Goal: Task Accomplishment & Management: Use online tool/utility

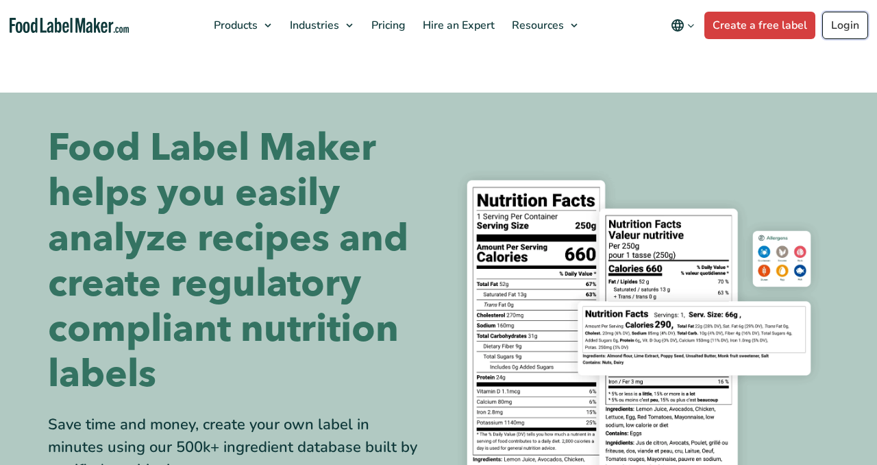
click at [855, 32] on link "Login" at bounding box center [846, 25] width 46 height 27
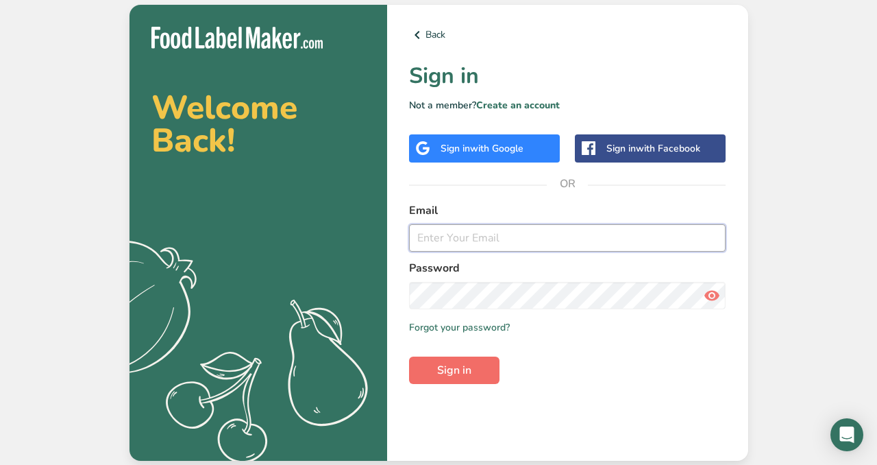
type input "sara@leftcoastseafood.com"
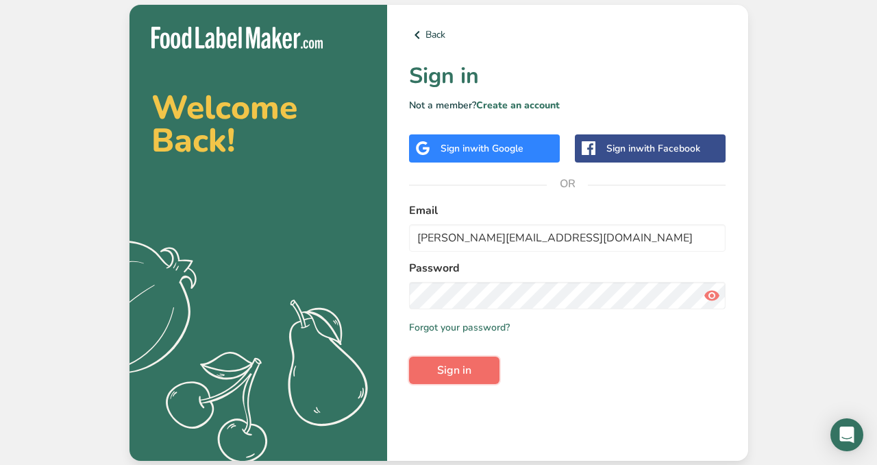
click at [443, 379] on button "Sign in" at bounding box center [454, 369] width 90 height 27
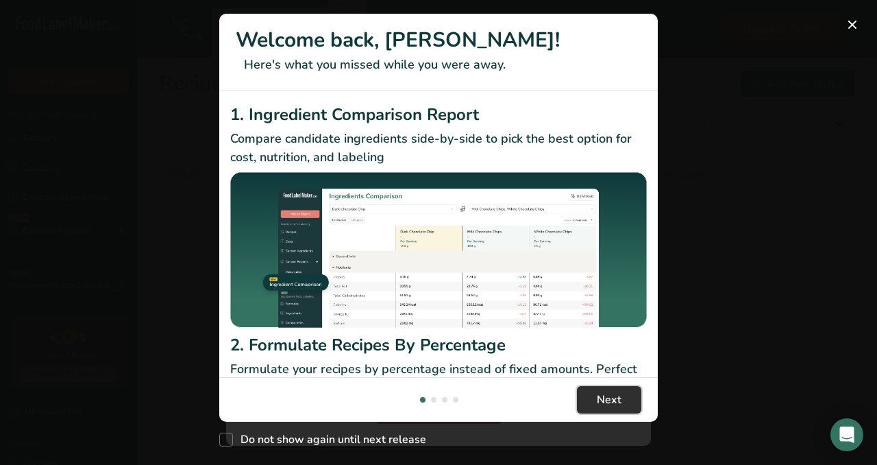
click at [610, 402] on span "Next" at bounding box center [609, 399] width 25 height 16
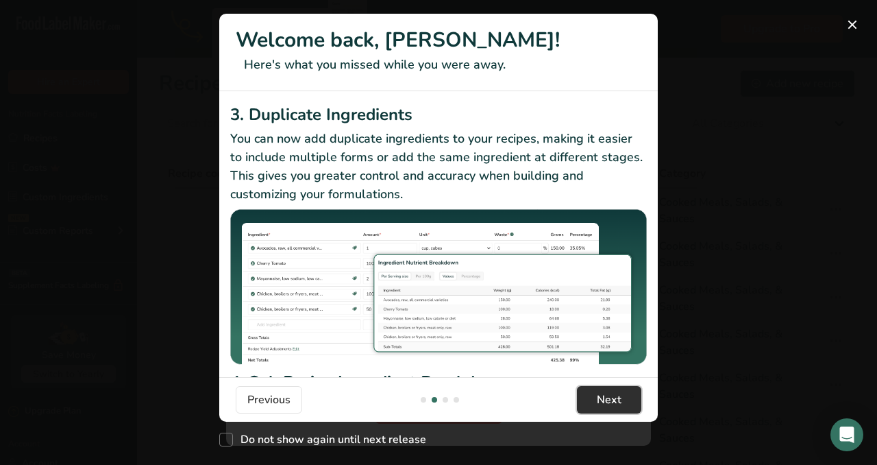
click at [610, 402] on span "Next" at bounding box center [609, 399] width 25 height 16
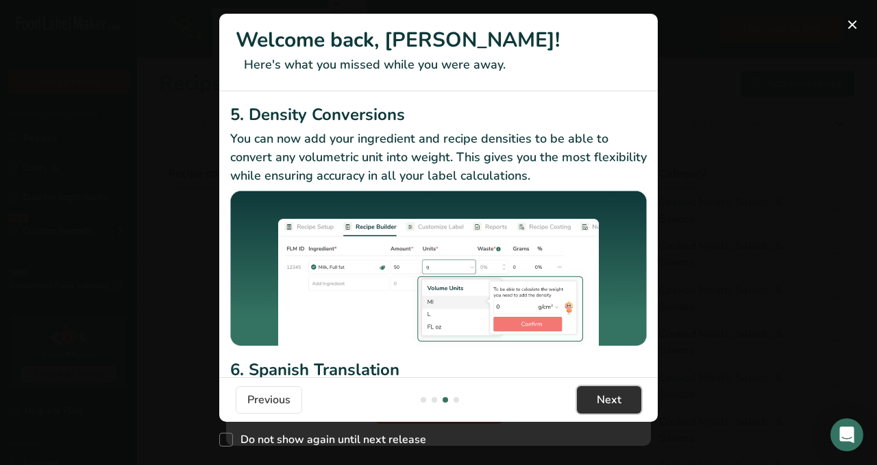
click at [610, 402] on span "Next" at bounding box center [609, 399] width 25 height 16
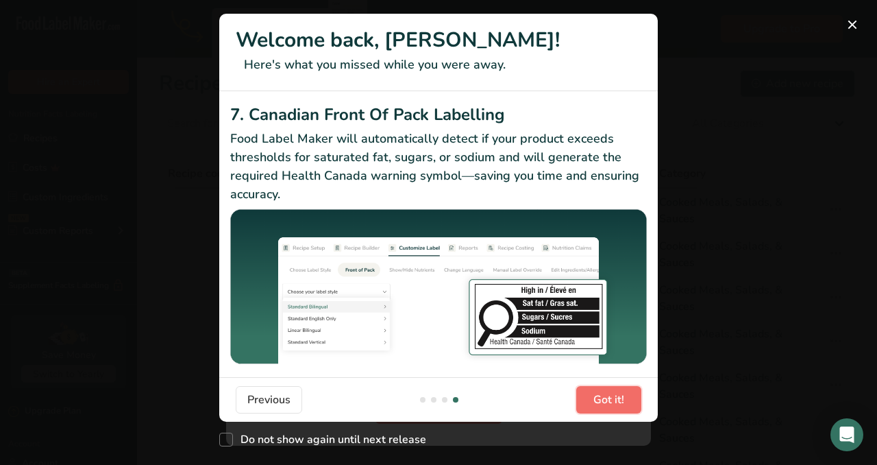
click at [610, 402] on span "Got it!" at bounding box center [609, 399] width 31 height 16
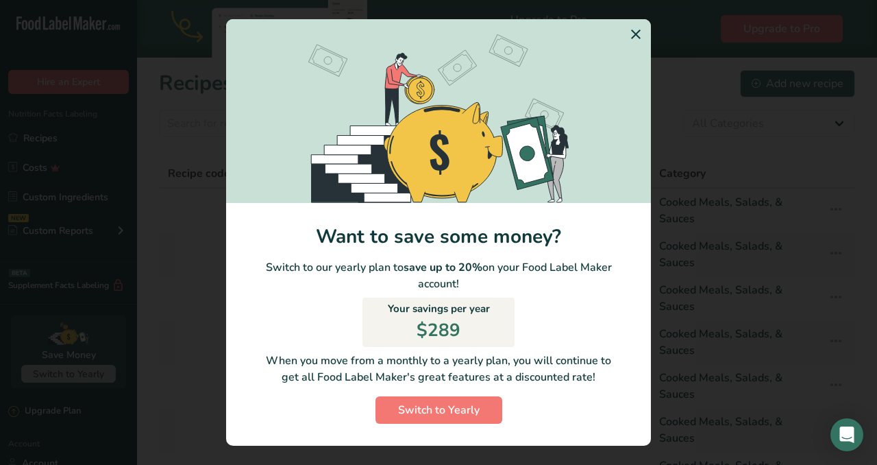
click at [635, 36] on icon "Switch to Yearly Modal" at bounding box center [636, 34] width 16 height 25
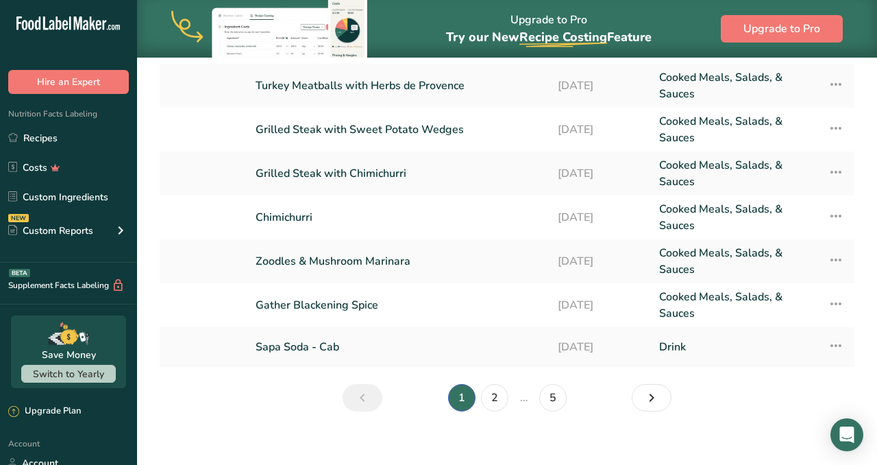
scroll to position [269, 0]
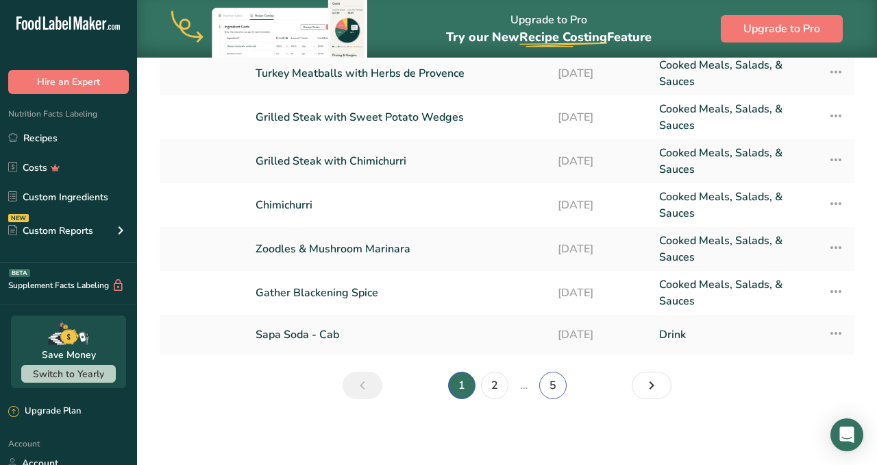
click at [552, 385] on link "5" at bounding box center [552, 385] width 27 height 27
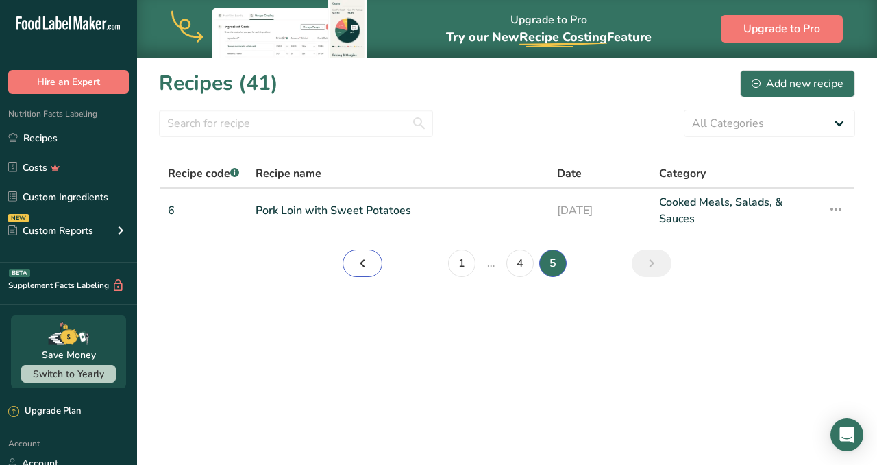
click at [368, 261] on icon "Page 4." at bounding box center [362, 263] width 16 height 25
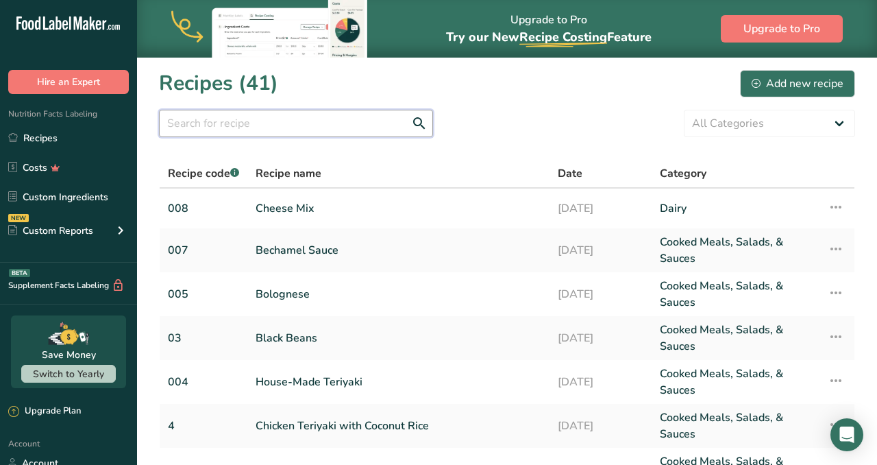
click at [329, 131] on input "text" at bounding box center [296, 123] width 274 height 27
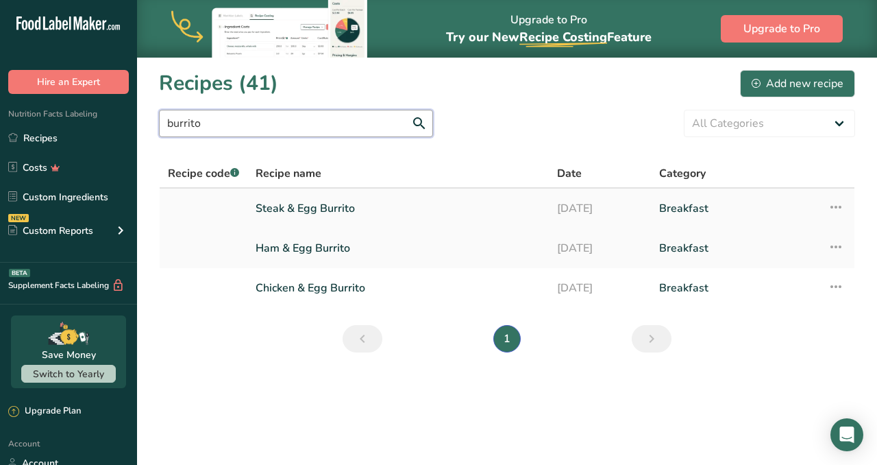
type input "burrito"
click at [308, 207] on link "Steak & Egg Burrito" at bounding box center [398, 208] width 285 height 29
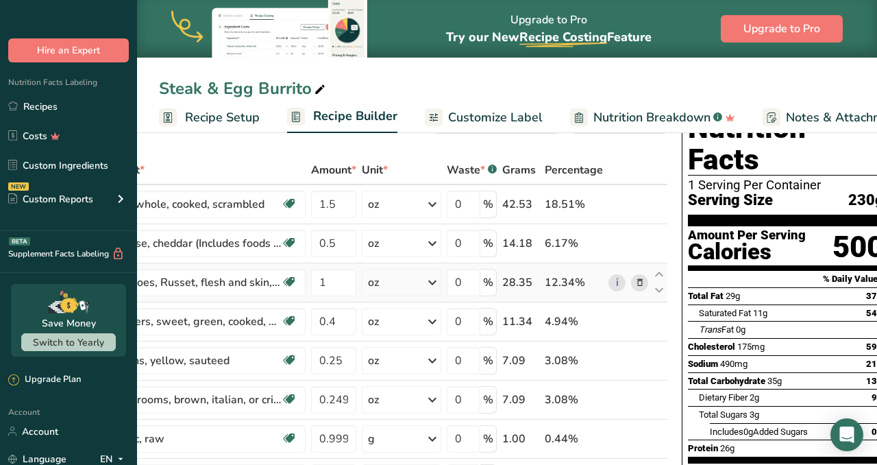
scroll to position [0, 128]
